Goal: Navigation & Orientation: Find specific page/section

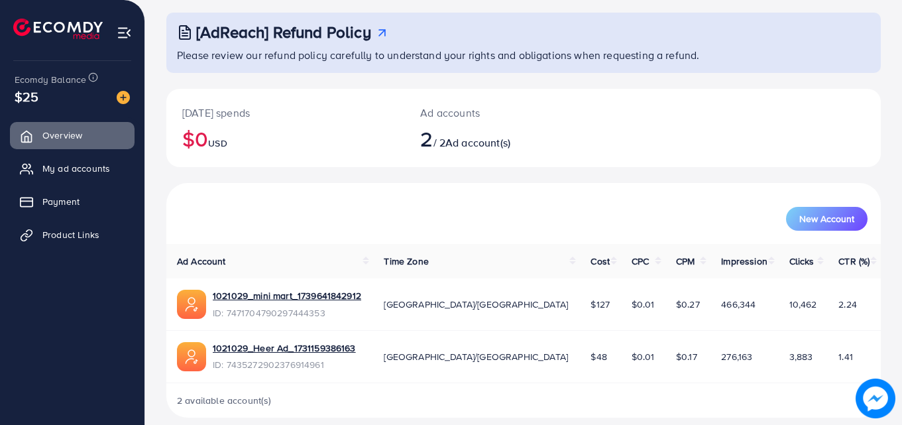
scroll to position [84, 0]
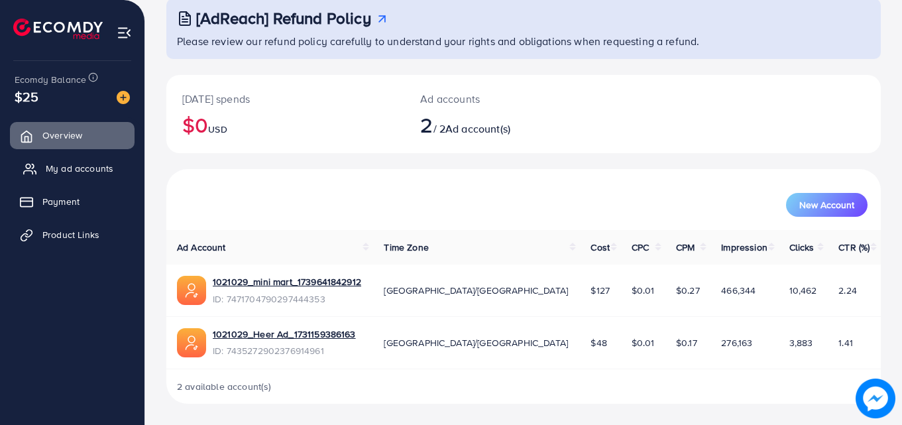
click at [99, 169] on span "My ad accounts" at bounding box center [80, 168] width 68 height 13
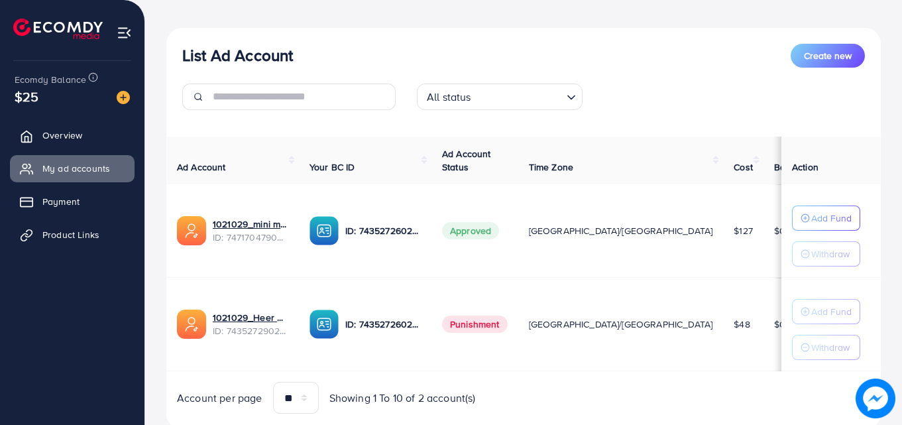
scroll to position [133, 0]
